Goal: Task Accomplishment & Management: Manage account settings

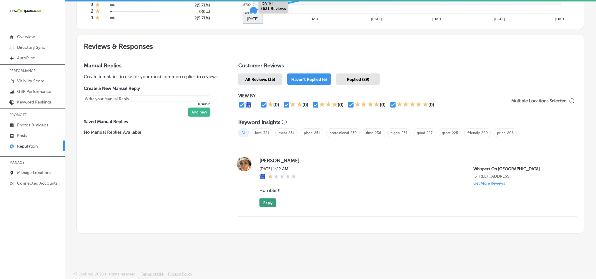
click at [267, 203] on button "Reply" at bounding box center [267, 203] width 17 height 9
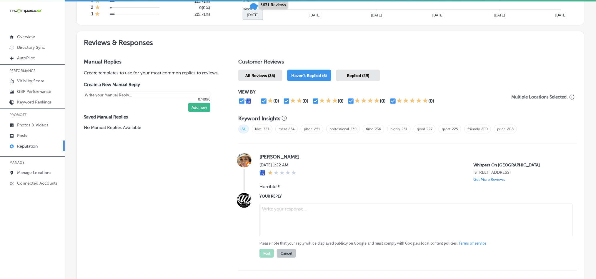
click at [308, 227] on textarea at bounding box center [415, 221] width 313 height 34
paste textarea "Hi [PERSON_NAME], we're sorry to hear your experience at Whispers On [GEOGRAPHI…"
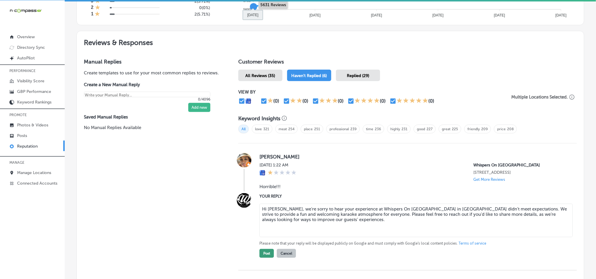
type textarea "Hi [PERSON_NAME], we're sorry to hear your experience at Whispers On [GEOGRAPHI…"
click at [264, 257] on button "Post" at bounding box center [266, 253] width 14 height 9
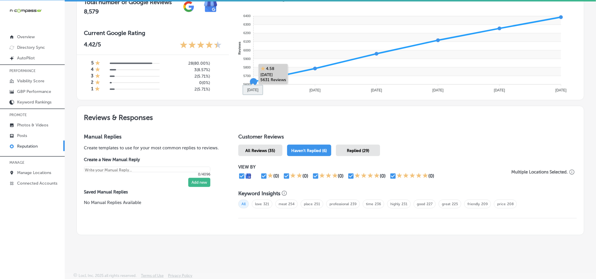
click at [266, 149] on span "All Reviews (35)" at bounding box center [261, 150] width 30 height 5
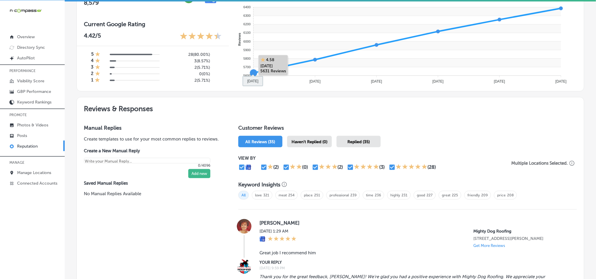
scroll to position [296, 0]
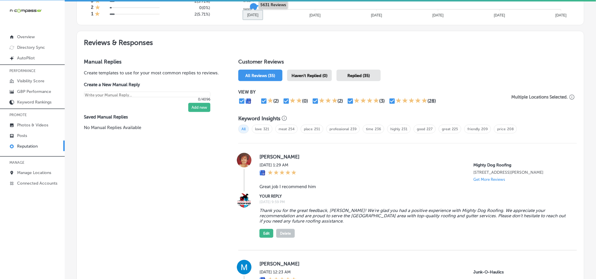
click at [300, 141] on div "Keyword Insights All love 321 meat 254 place 251 professional 239 time 236 high…" at bounding box center [407, 127] width 339 height 33
click at [298, 70] on div "Haven't Replied (0)" at bounding box center [309, 75] width 45 height 11
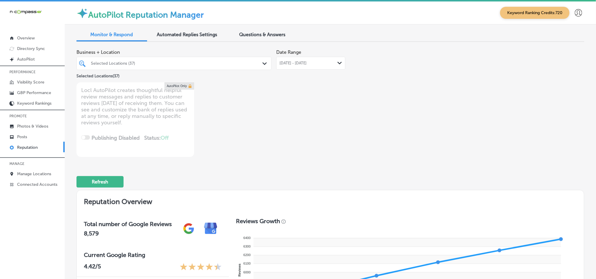
click at [217, 60] on div at bounding box center [165, 63] width 151 height 8
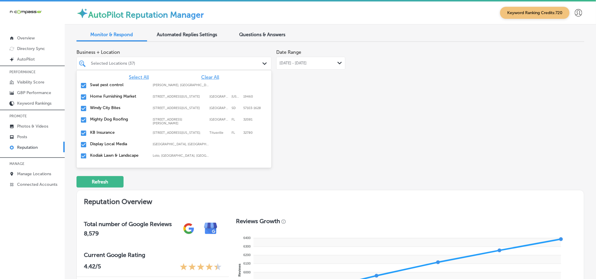
click at [204, 73] on div "Select All Clear All Swat pest control [PERSON_NAME], [GEOGRAPHIC_DATA], [GEOGR…" at bounding box center [173, 114] width 195 height 88
click at [204, 79] on span "Clear All" at bounding box center [210, 77] width 18 height 6
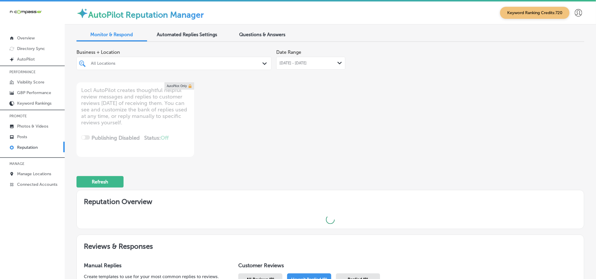
click at [348, 113] on div "Business + Location All Locations Path Created with Sketch. Date Range [DATE] -…" at bounding box center [228, 101] width 305 height 111
type textarea "x"
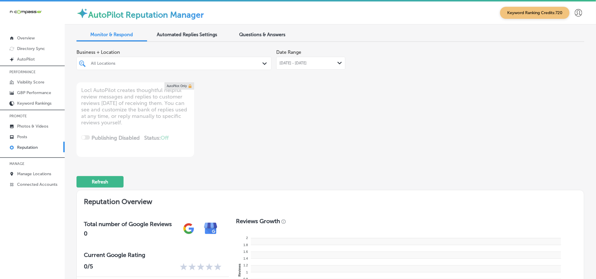
drag, startPoint x: 205, startPoint y: 59, endPoint x: 205, endPoint y: 65, distance: 5.9
click at [205, 59] on div at bounding box center [165, 63] width 151 height 8
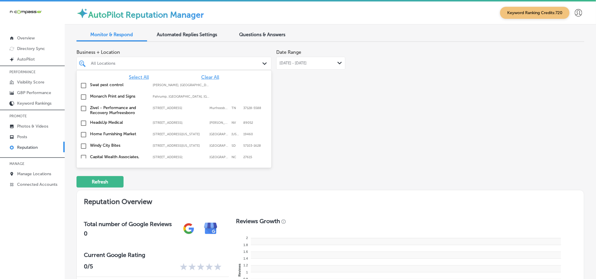
click at [205, 65] on div "All Locations" at bounding box center [177, 63] width 172 height 5
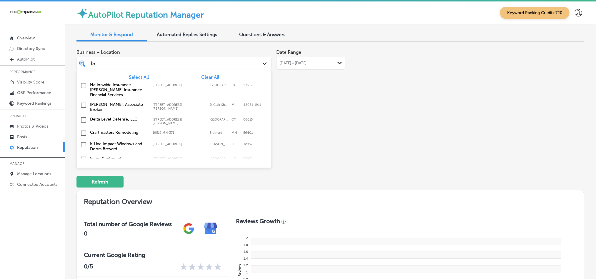
type input "b"
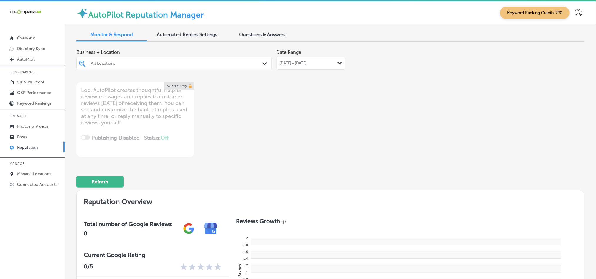
click at [151, 63] on div "All Locations" at bounding box center [177, 63] width 172 height 5
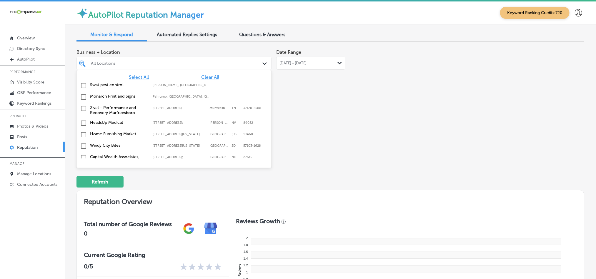
paste input "BrightView Capital"
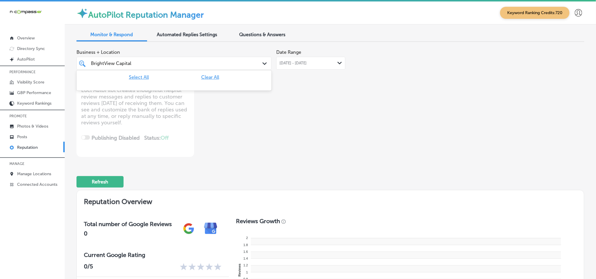
type input "BrightView Capital"
click at [34, 175] on p "Manage Locations" at bounding box center [34, 174] width 34 height 5
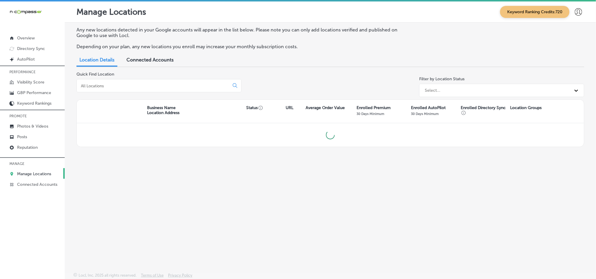
click at [135, 89] on div at bounding box center [158, 85] width 165 height 13
click at [139, 85] on input at bounding box center [154, 85] width 148 height 5
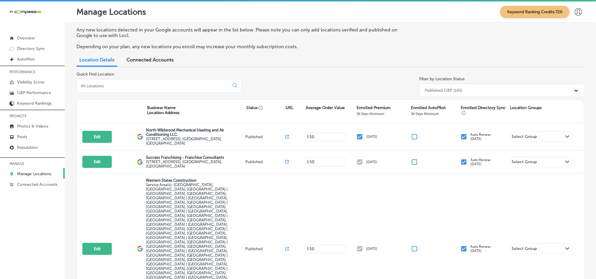
click at [140, 86] on input at bounding box center [154, 85] width 148 height 5
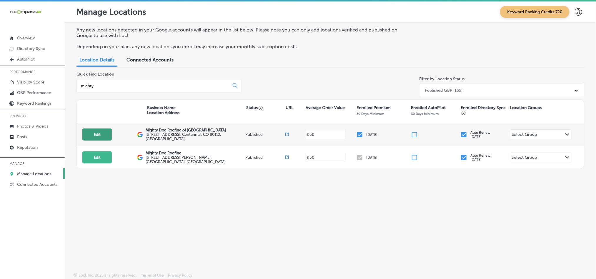
type input "mighty"
click at [91, 131] on button "Edit" at bounding box center [96, 135] width 29 height 12
select select "US"
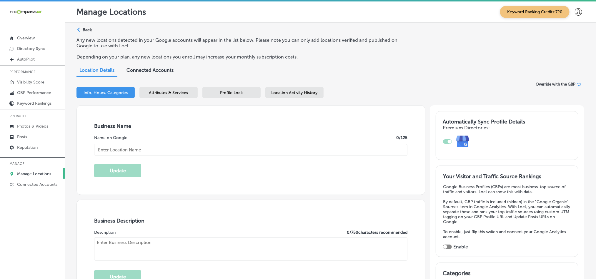
type input "Mighty Dog Roofing of [GEOGRAPHIC_DATA]"
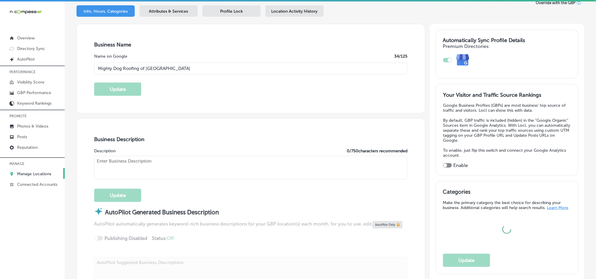
scroll to position [103, 0]
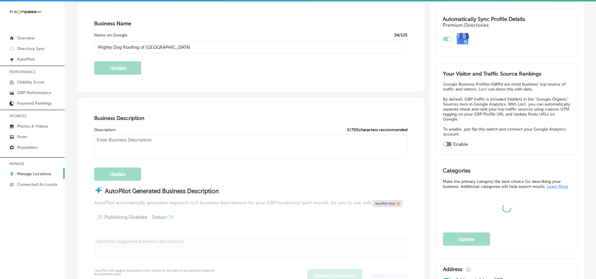
checkbox input "true"
type textarea "At Mighty Dog Roofing, we ensure your roof is always “top of mind. ” As Denver’…"
type input "[STREET_ADDRESS]"
type input "Centennial"
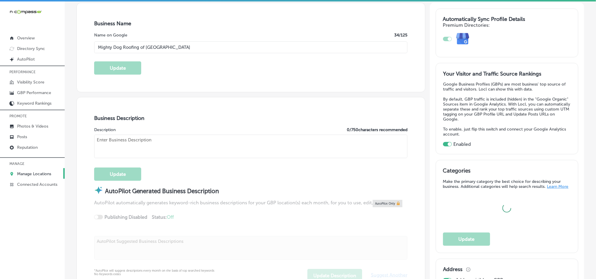
type input "80112"
type input "US"
type input "[URL][DOMAIN_NAME]"
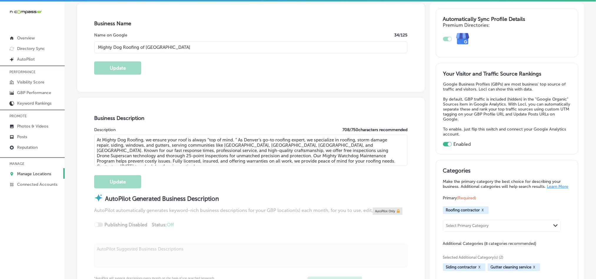
type input "[PHONE_NUMBER]"
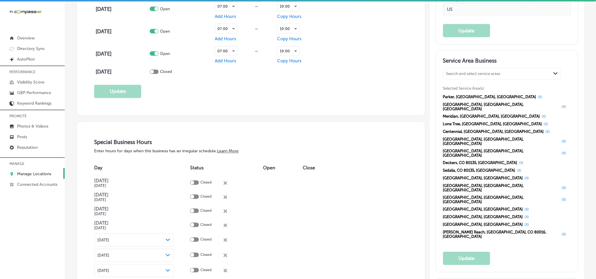
scroll to position [544, 0]
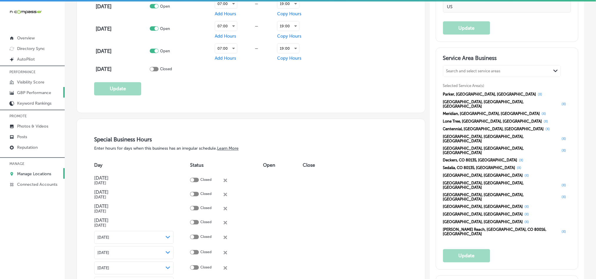
click at [28, 91] on p "GBP Performance" at bounding box center [34, 92] width 34 height 5
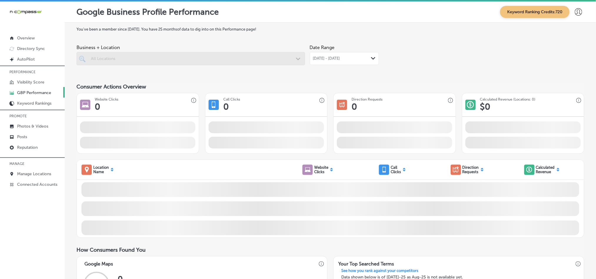
click at [252, 56] on div at bounding box center [190, 58] width 229 height 13
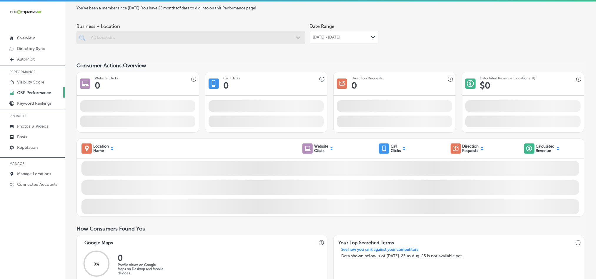
scroll to position [29, 0]
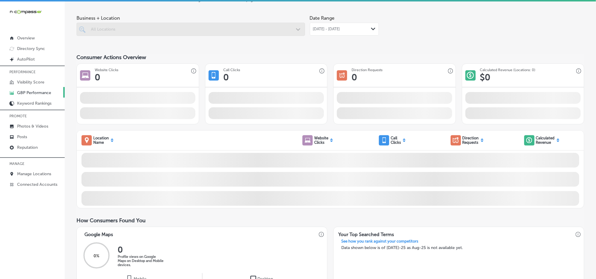
click at [361, 27] on div "[DATE] - [DATE] Path Created with Sketch." at bounding box center [344, 29] width 63 height 5
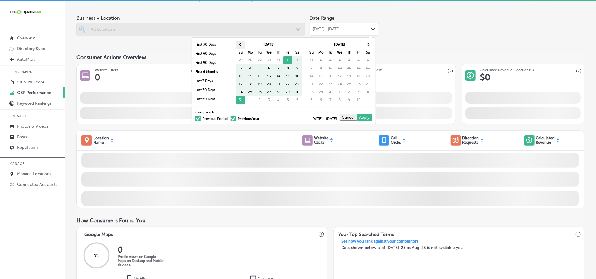
click at [242, 44] on th at bounding box center [240, 45] width 9 height 8
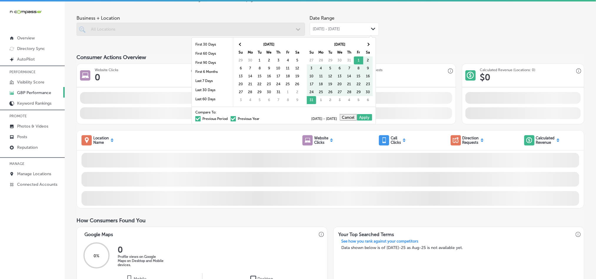
click at [242, 44] on th at bounding box center [240, 45] width 9 height 8
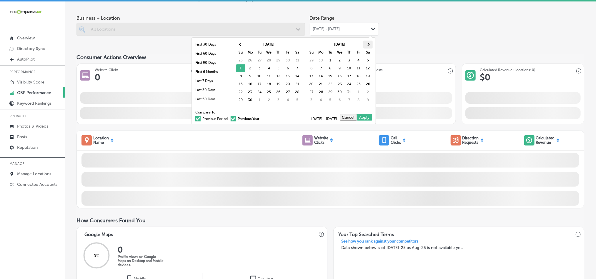
click at [367, 43] on th at bounding box center [367, 45] width 9 height 8
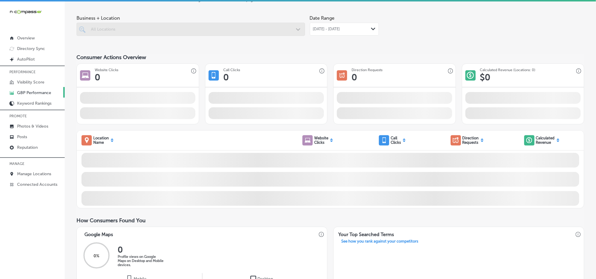
scroll to position [0, 0]
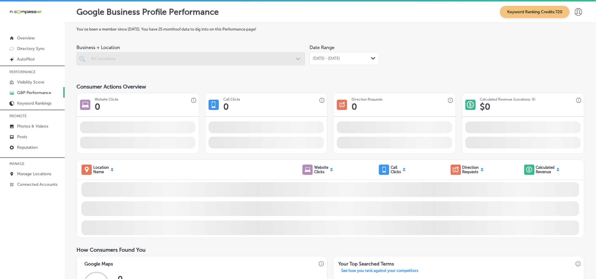
click at [292, 54] on div at bounding box center [190, 58] width 229 height 13
click at [277, 51] on div "Business + Location All Locations Path Created with Sketch." at bounding box center [190, 54] width 229 height 24
click at [280, 62] on div at bounding box center [190, 58] width 229 height 13
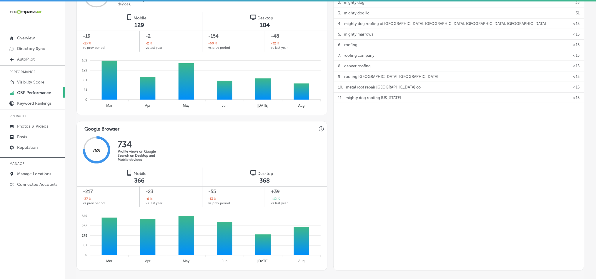
scroll to position [309, 0]
